Goal: Task Accomplishment & Management: Manage account settings

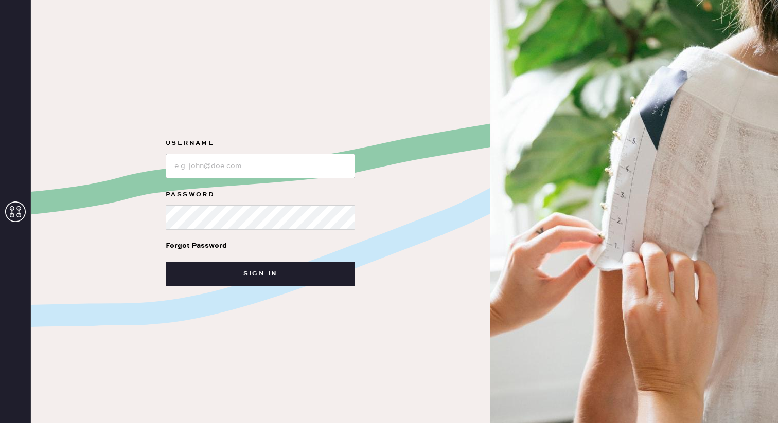
click at [238, 166] on input "loginName" at bounding box center [260, 166] width 189 height 25
type input "p"
paste input "[EMAIL_ADDRESS][DOMAIN_NAME]"
type input "[EMAIL_ADDRESS][DOMAIN_NAME]"
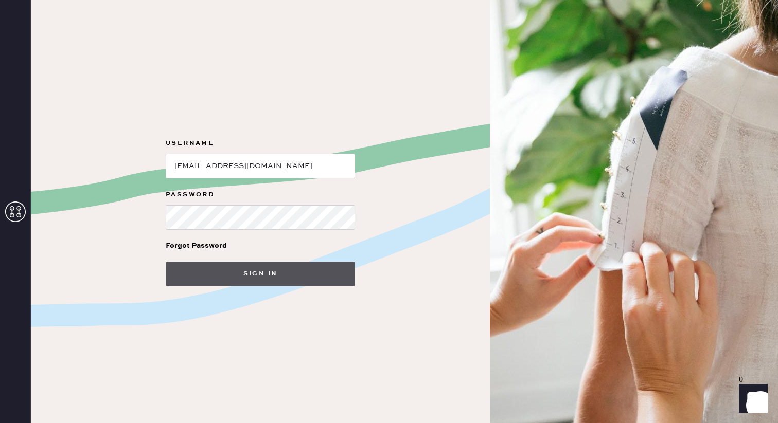
click at [300, 264] on button "Sign in" at bounding box center [260, 274] width 189 height 25
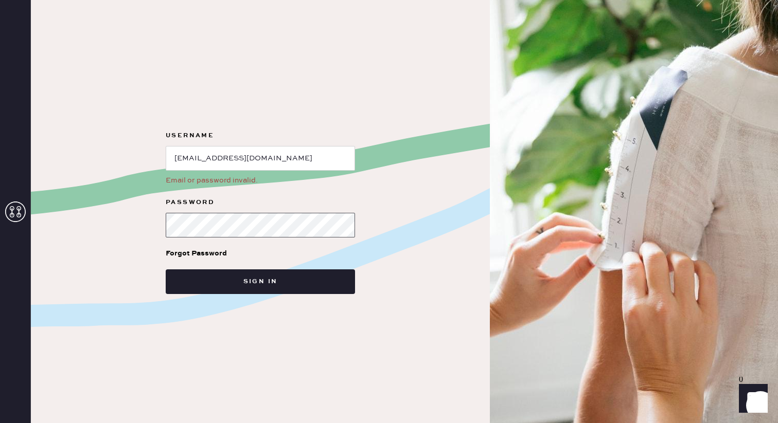
click at [166, 270] on button "Sign in" at bounding box center [260, 282] width 189 height 25
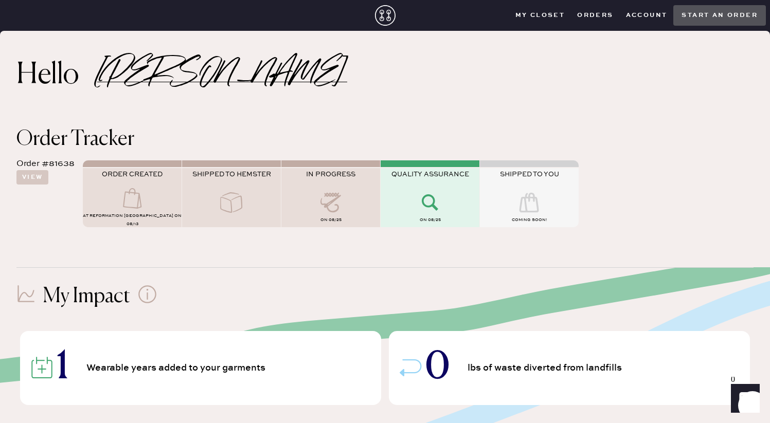
click at [451, 208] on div at bounding box center [430, 203] width 99 height 23
drag, startPoint x: 433, startPoint y: 204, endPoint x: 445, endPoint y: 204, distance: 11.8
click at [433, 204] on use at bounding box center [430, 202] width 16 height 16
click at [539, 202] on icon at bounding box center [529, 202] width 41 height 21
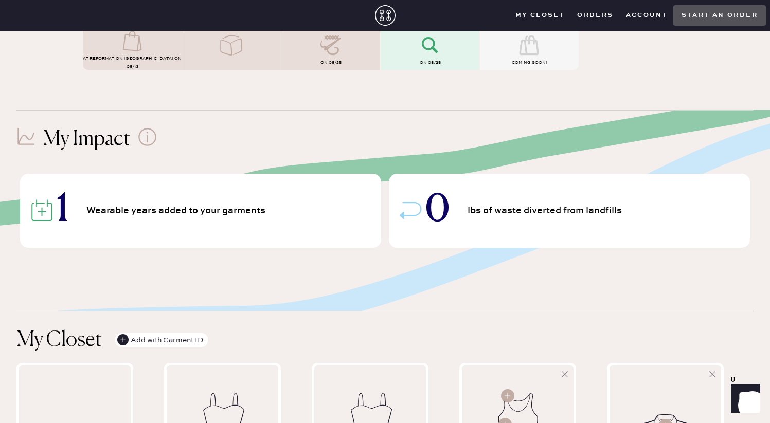
click at [229, 211] on span "Wearable years added to your garments" at bounding box center [177, 210] width 183 height 9
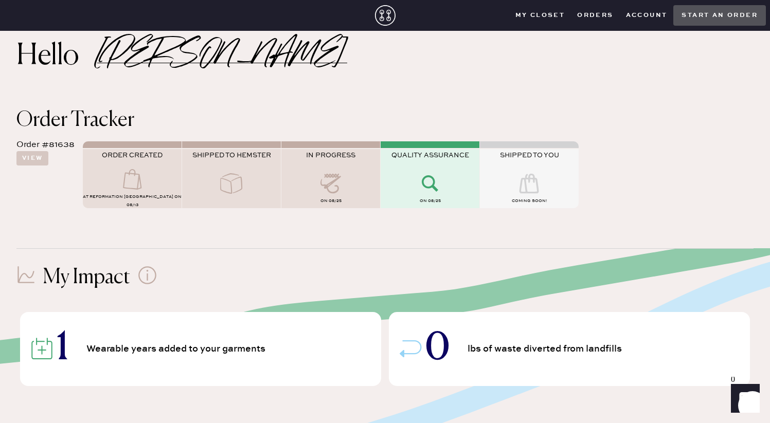
scroll to position [16, 0]
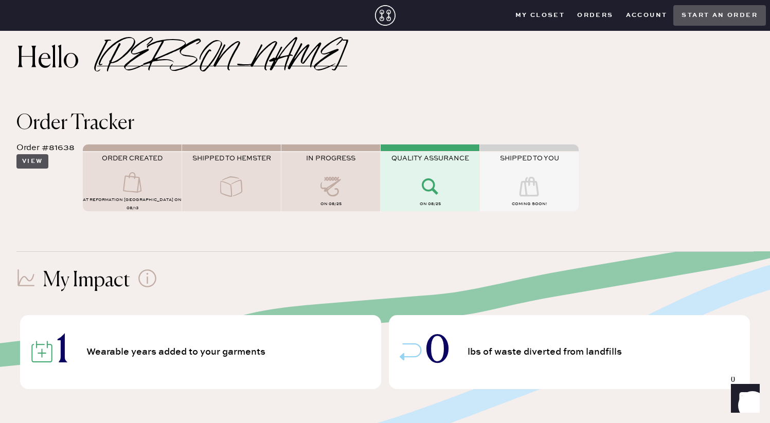
click at [41, 165] on button "View" at bounding box center [32, 161] width 32 height 14
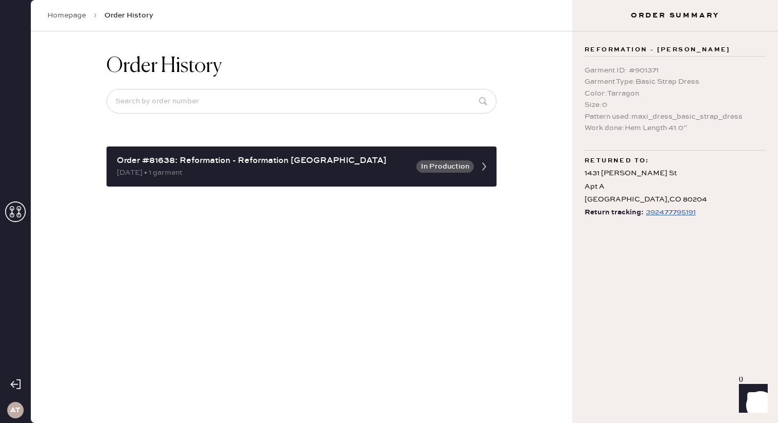
click at [677, 208] on div "392477795191" at bounding box center [671, 212] width 50 height 12
click at [52, 11] on link "Homepage" at bounding box center [66, 15] width 39 height 10
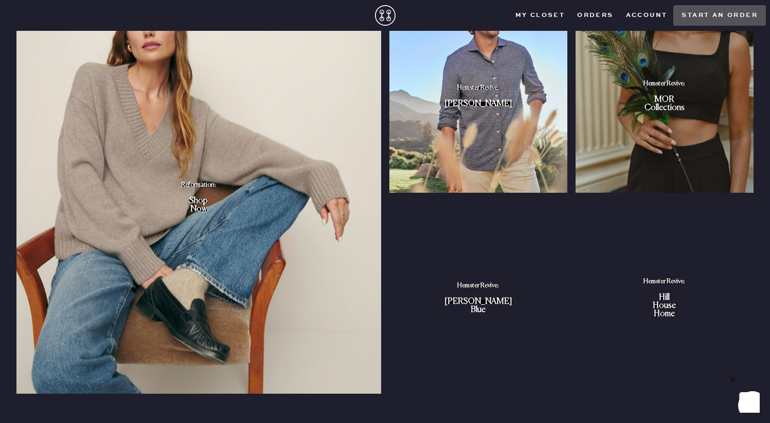
scroll to position [1150, 0]
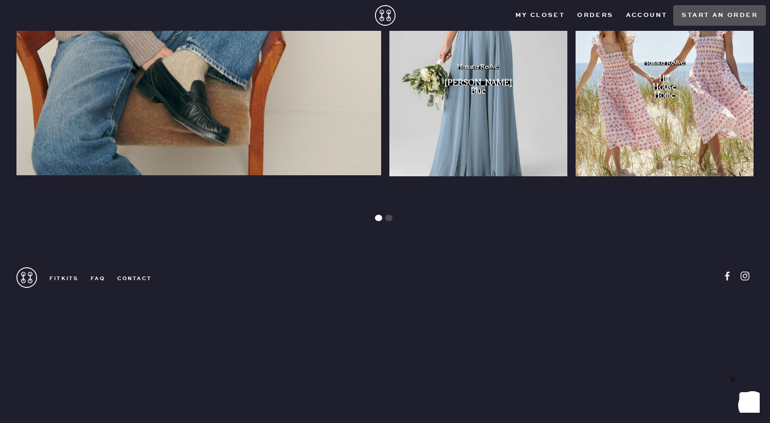
click at [130, 277] on link "contact" at bounding box center [128, 278] width 47 height 7
